Goal: Task Accomplishment & Management: Use online tool/utility

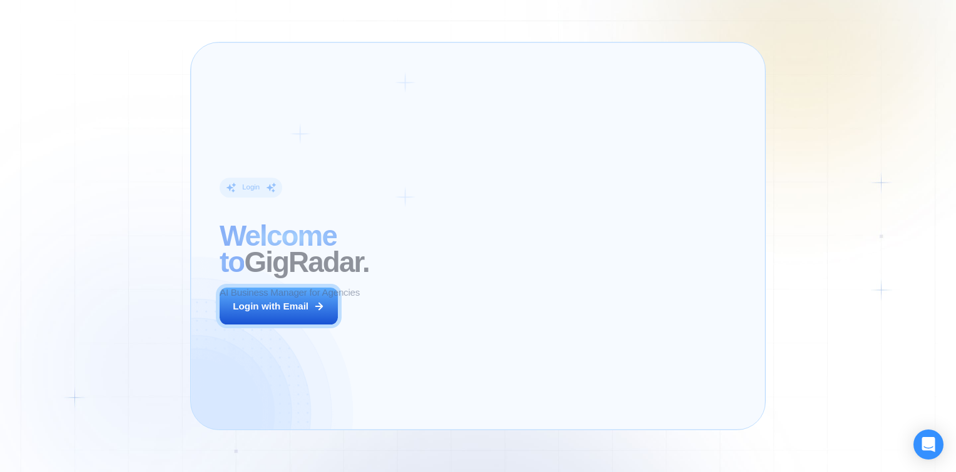
click at [378, 333] on div "Login ‍ Welcome to GigRadar. AI Business Manager for Agencies Login with Email" at bounding box center [328, 236] width 246 height 358
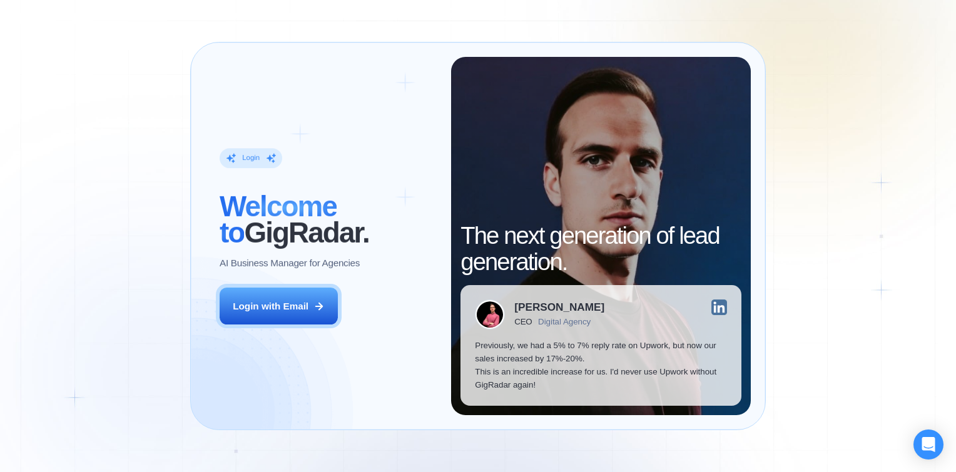
click at [342, 318] on div "Login ‍ Welcome to GigRadar. AI Business Manager for Agencies Login with Email" at bounding box center [328, 236] width 246 height 358
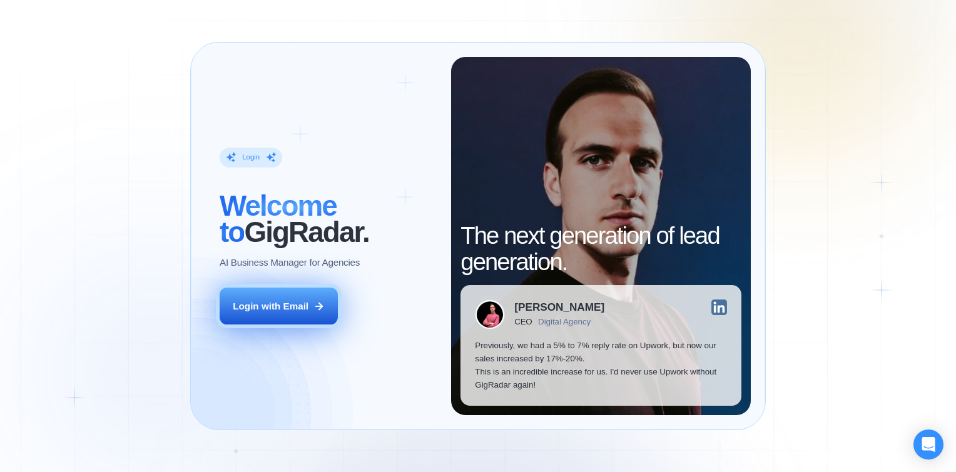
click at [325, 311] on button "Login with Email" at bounding box center [279, 306] width 118 height 37
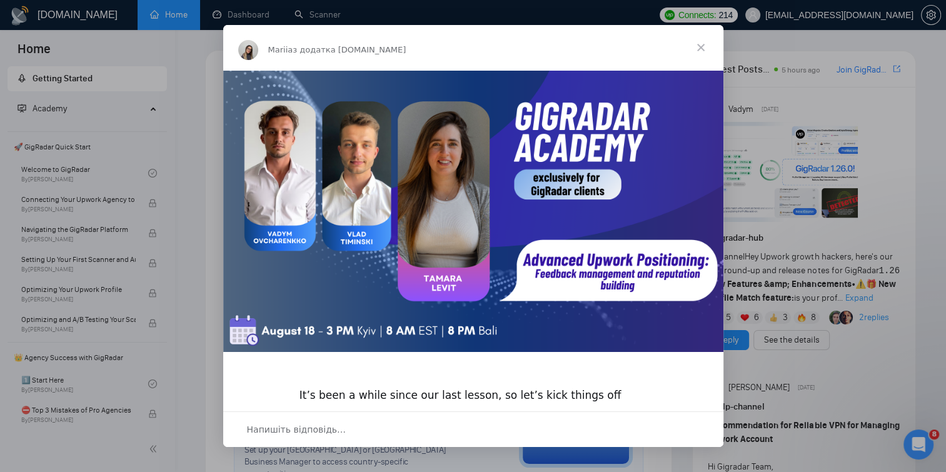
click at [695, 52] on span "Закрити" at bounding box center [701, 47] width 45 height 45
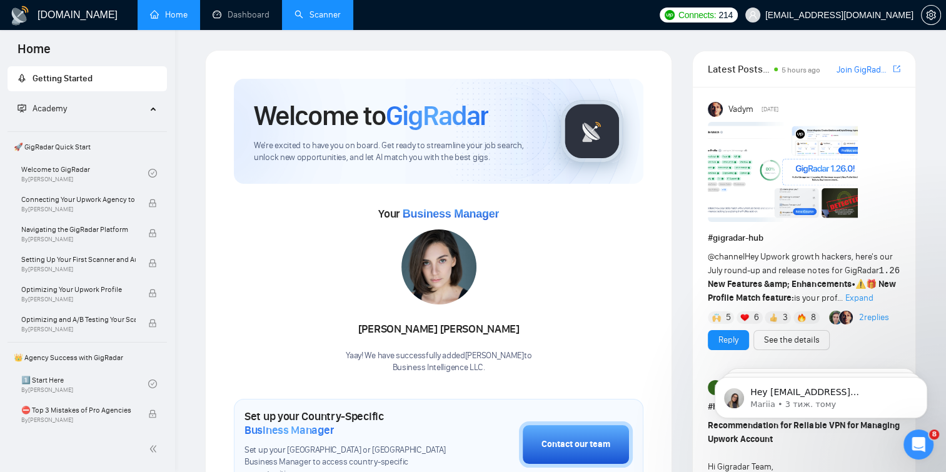
click at [328, 13] on link "Scanner" at bounding box center [318, 14] width 46 height 11
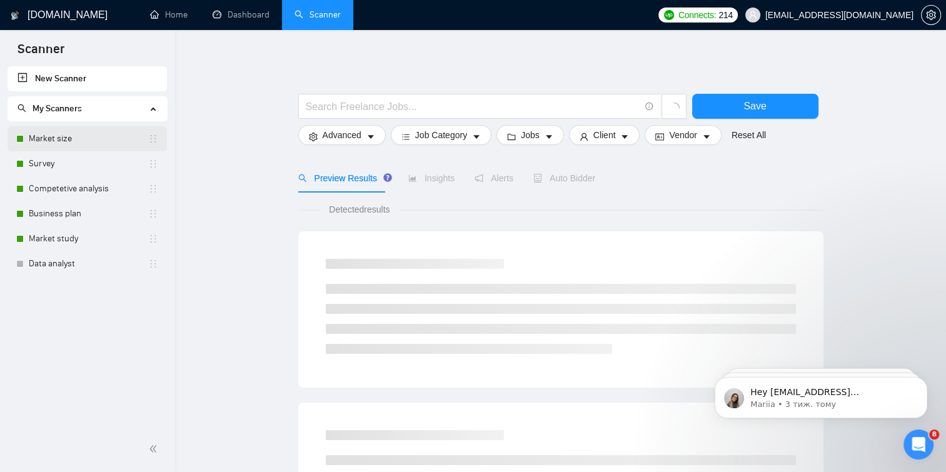
click at [78, 138] on link "Market size" at bounding box center [88, 138] width 119 height 25
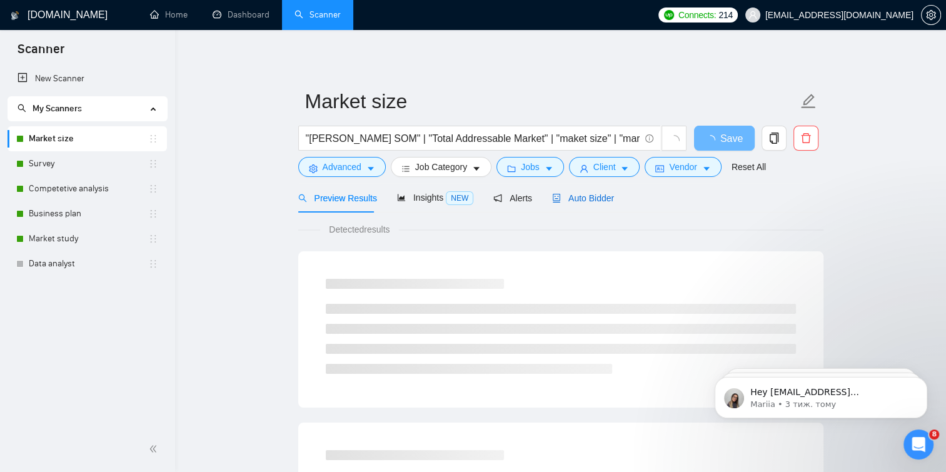
click at [553, 203] on span "Auto Bidder" at bounding box center [583, 198] width 62 height 10
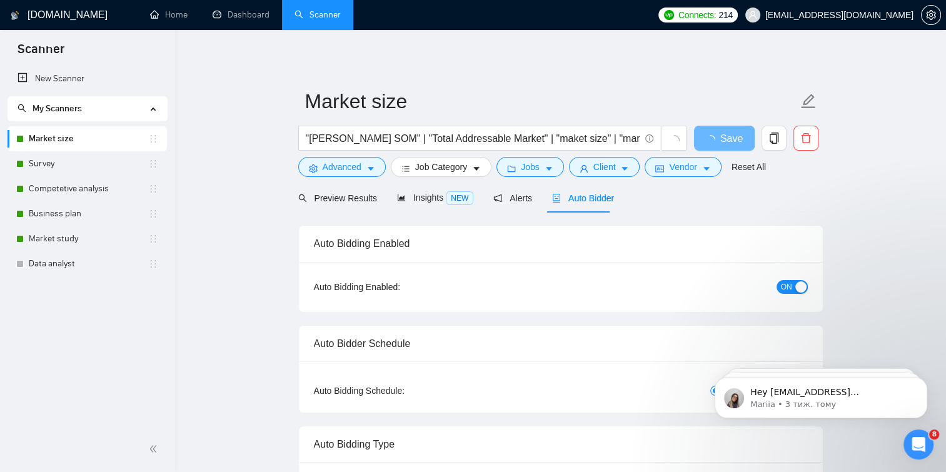
checkbox input "true"
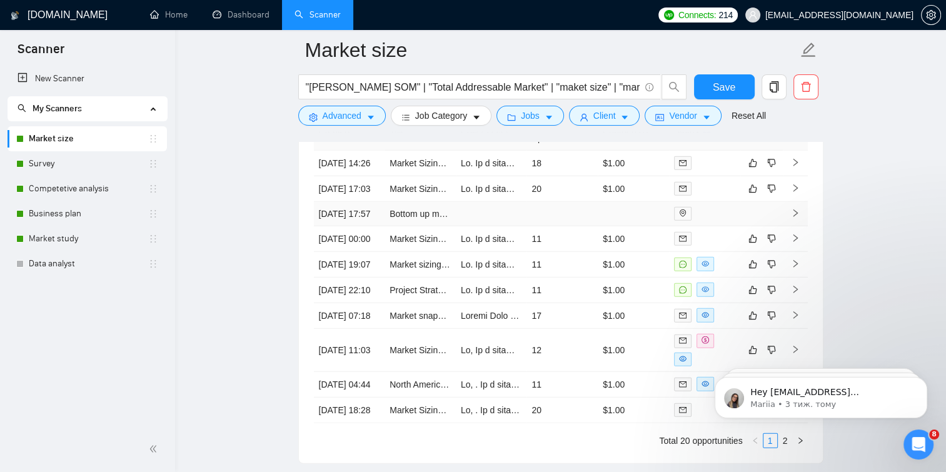
scroll to position [3352, 0]
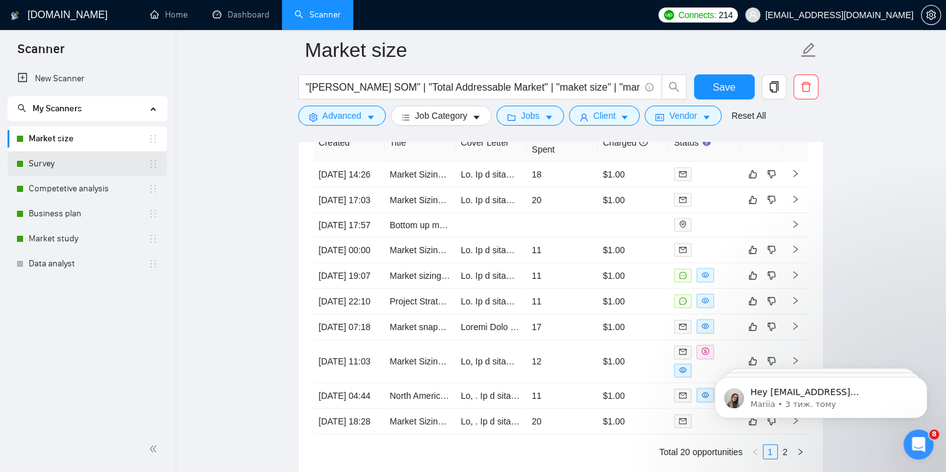
click at [65, 165] on link "Survey" at bounding box center [88, 163] width 119 height 25
